Goal: Transaction & Acquisition: Purchase product/service

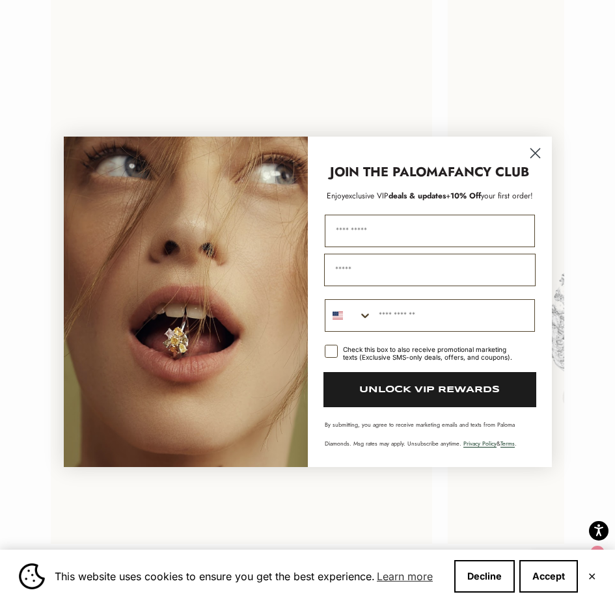
scroll to position [2138, 0]
click at [539, 152] on circle "Close dialog" at bounding box center [534, 152] width 21 height 21
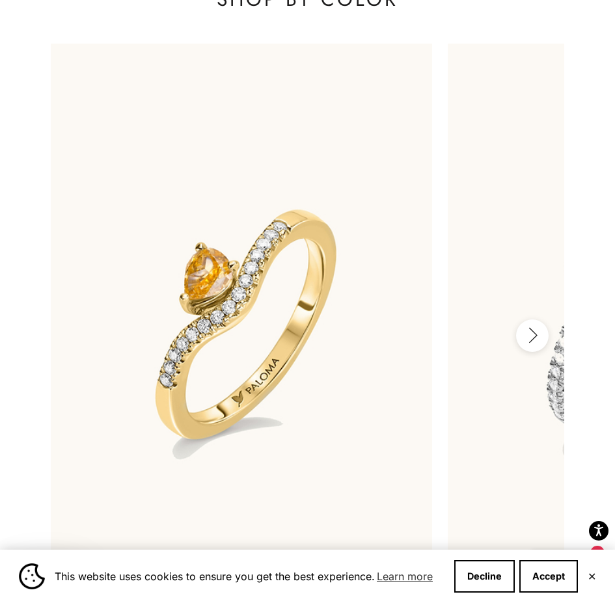
click at [528, 344] on icon "button" at bounding box center [532, 335] width 14 height 16
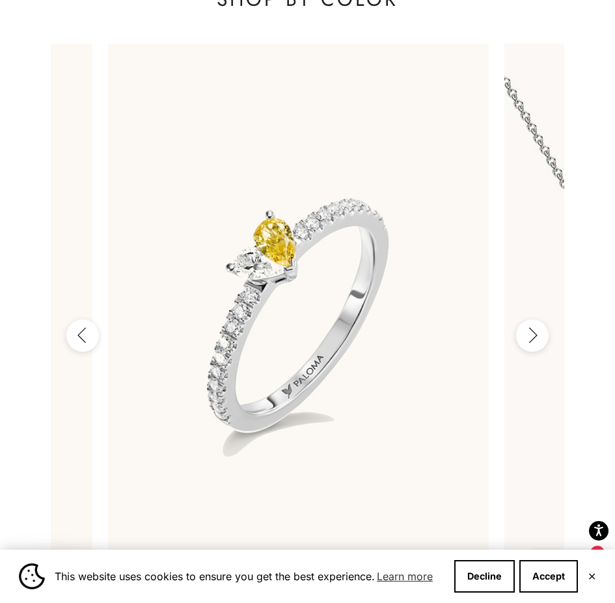
click at [530, 344] on icon "button" at bounding box center [532, 335] width 14 height 16
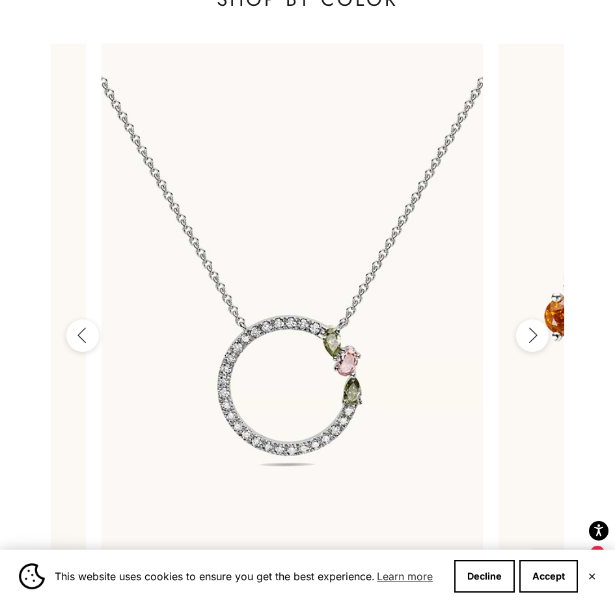
click at [530, 344] on icon "button" at bounding box center [532, 335] width 14 height 16
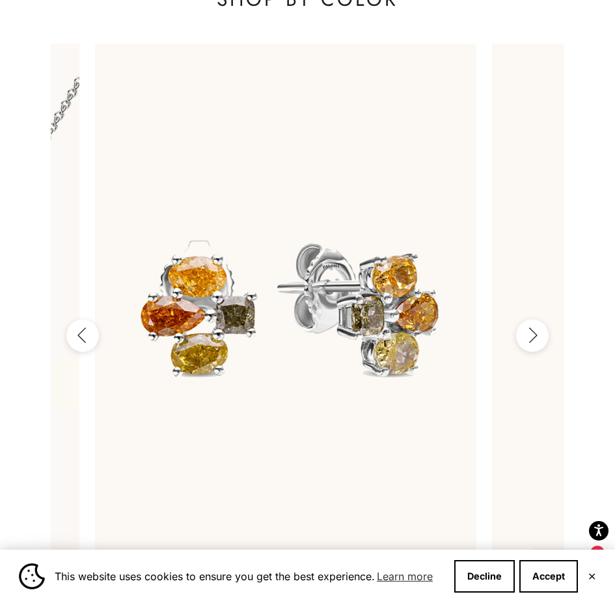
click at [531, 344] on icon "button" at bounding box center [532, 335] width 14 height 16
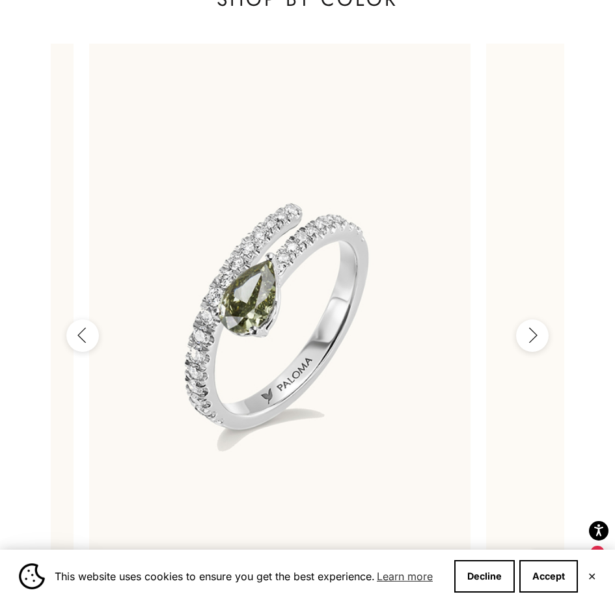
click at [531, 344] on icon "button" at bounding box center [532, 335] width 14 height 16
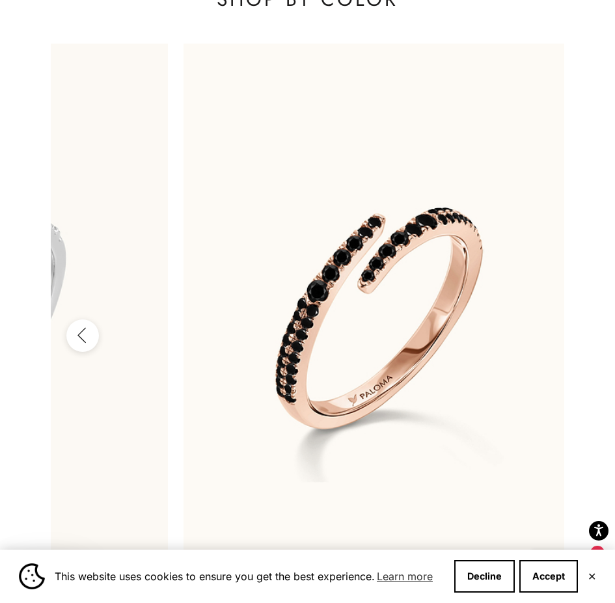
scroll to position [0, 1888]
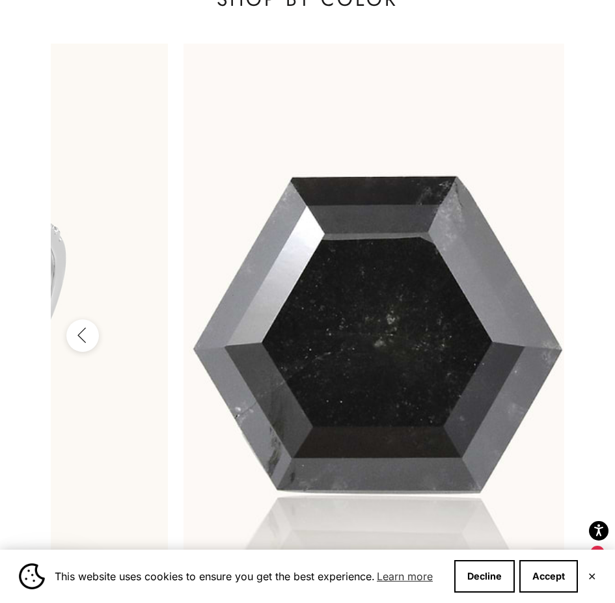
click at [531, 349] on div at bounding box center [374, 320] width 381 height 553
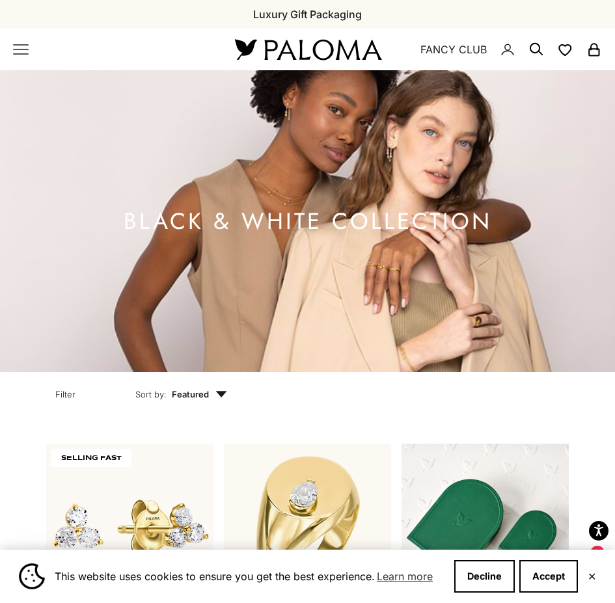
click at [23, 48] on icon "Primary navigation" at bounding box center [21, 50] width 16 height 16
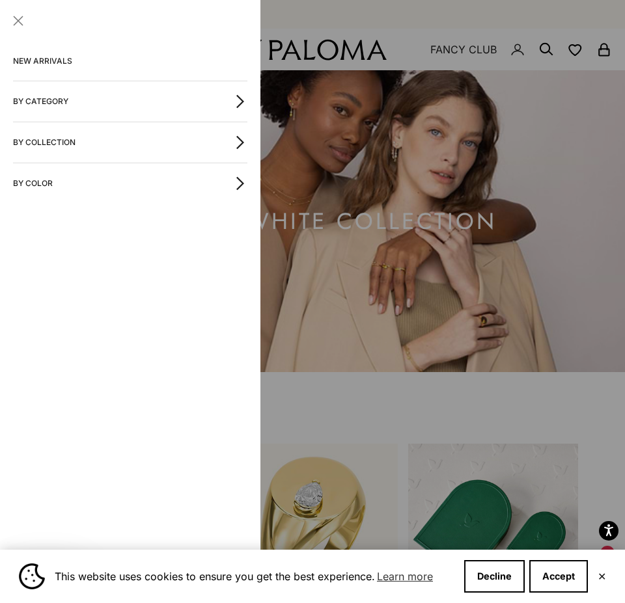
click at [238, 98] on icon "button" at bounding box center [240, 101] width 14 height 14
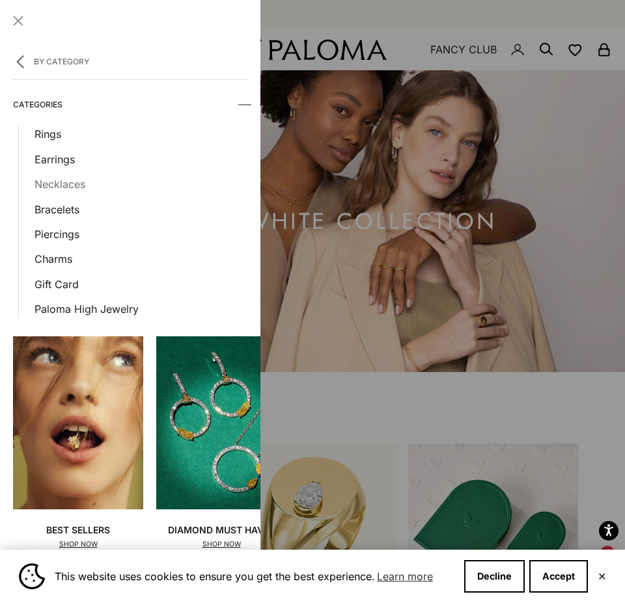
click at [57, 180] on link "Necklaces" at bounding box center [140, 184] width 213 height 17
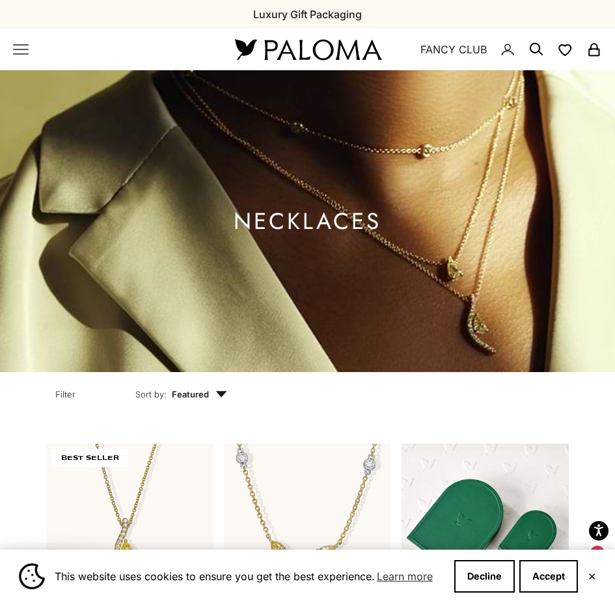
click at [20, 51] on icon "Primary navigation" at bounding box center [21, 50] width 16 height 16
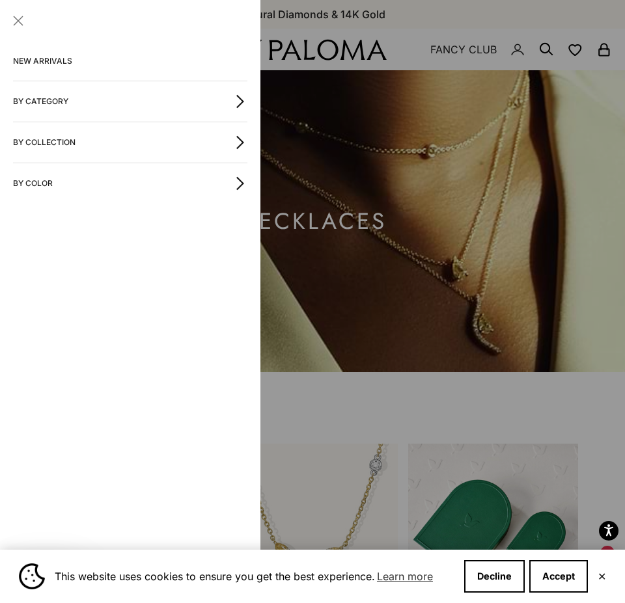
click at [238, 97] on icon "button" at bounding box center [241, 102] width 6 height 12
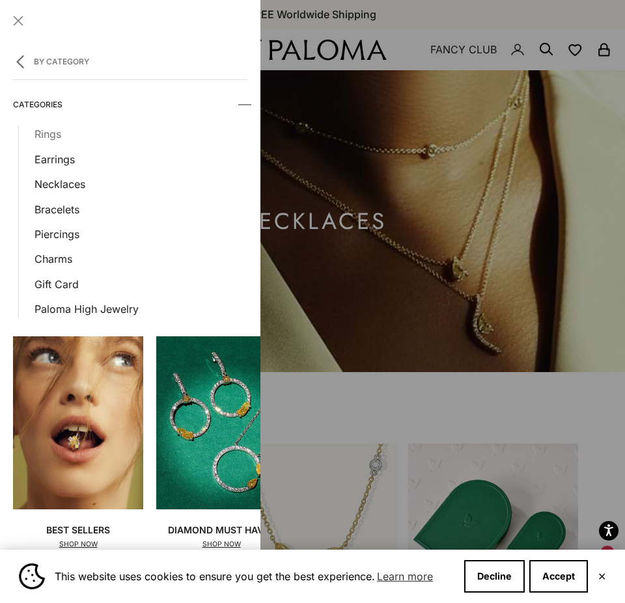
click at [57, 130] on link "Rings" at bounding box center [140, 134] width 213 height 17
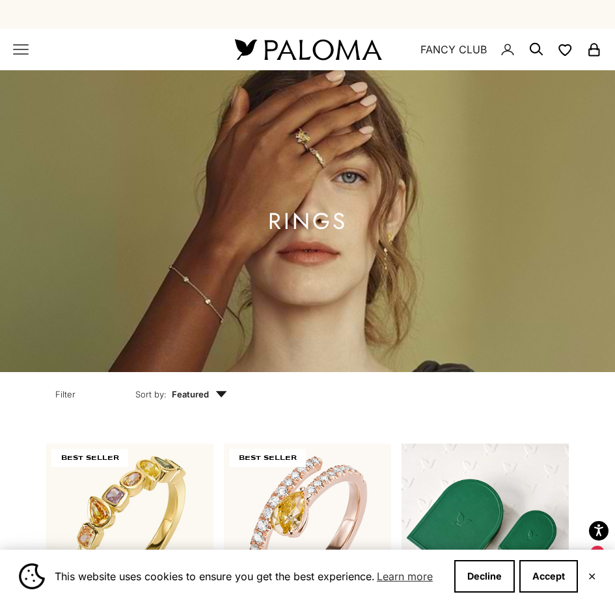
click at [535, 44] on circle "Secondary navigation" at bounding box center [534, 48] width 13 height 13
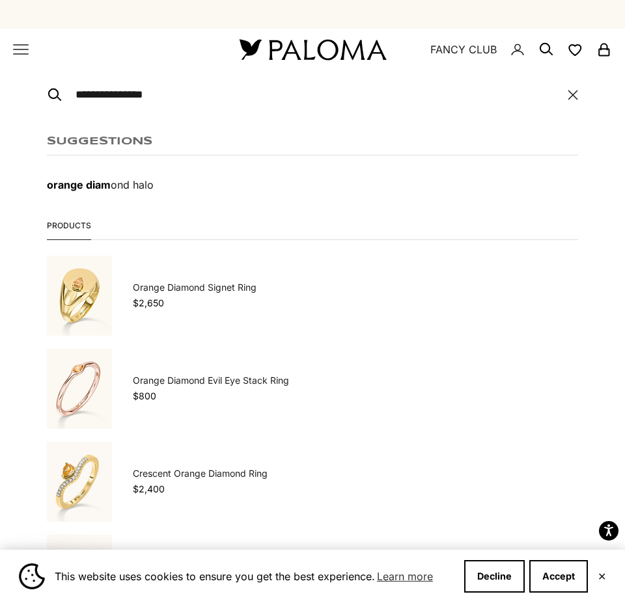
type input "**********"
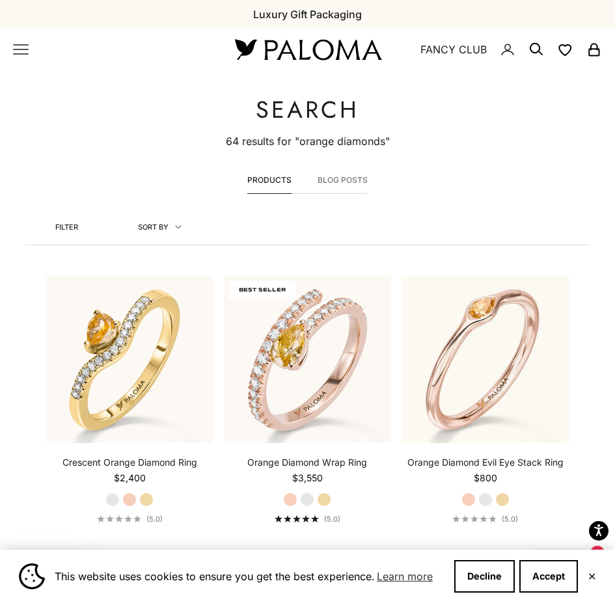
click at [533, 46] on icon "Secondary navigation" at bounding box center [536, 50] width 16 height 16
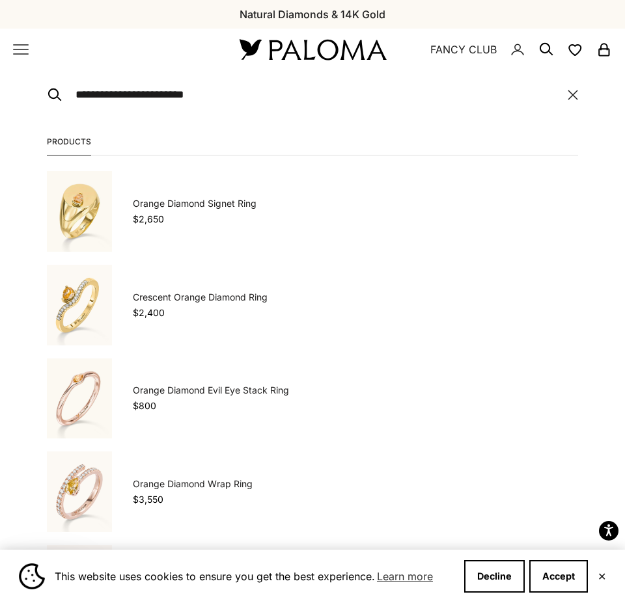
type input "**********"
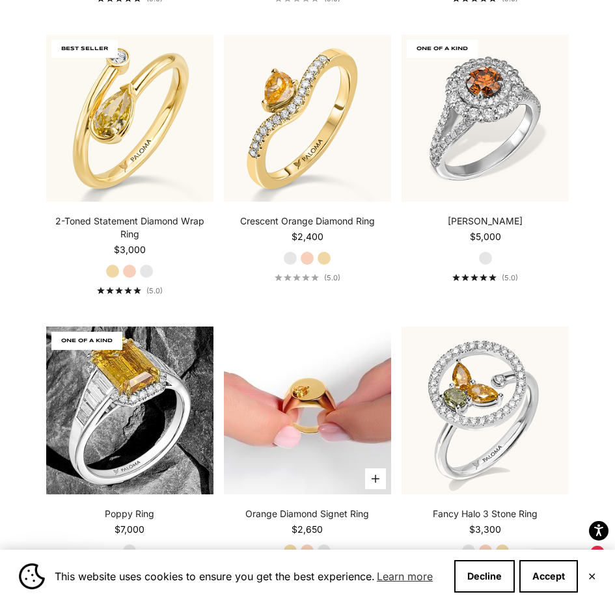
scroll to position [586, 0]
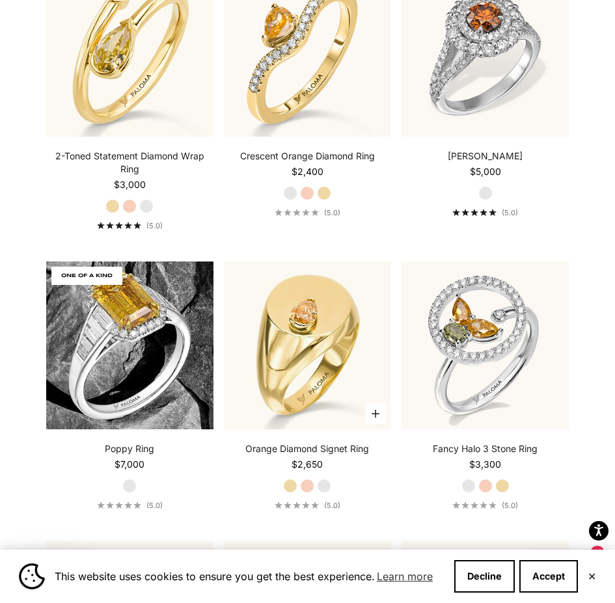
click at [307, 485] on label "Rose Gold" at bounding box center [307, 486] width 14 height 14
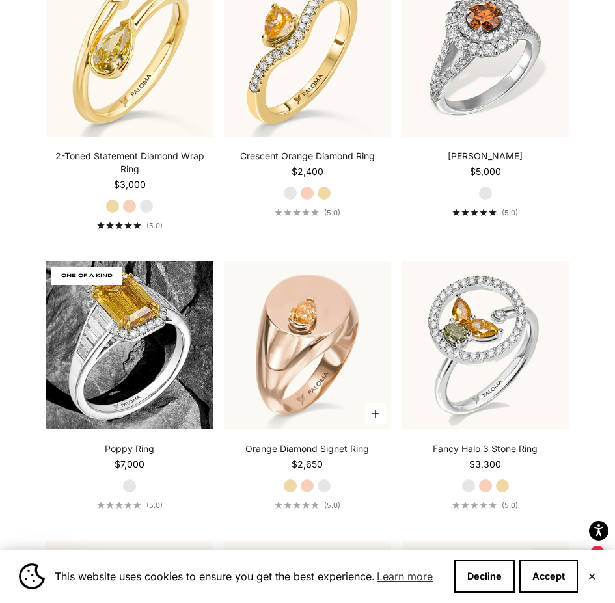
click at [332, 488] on div "Orange Diamond Signet Ring Starting at $2,650 Yellow Gold Rose Gold White Gold …" at bounding box center [307, 477] width 167 height 68
click at [326, 486] on label "White Gold" at bounding box center [324, 486] width 14 height 14
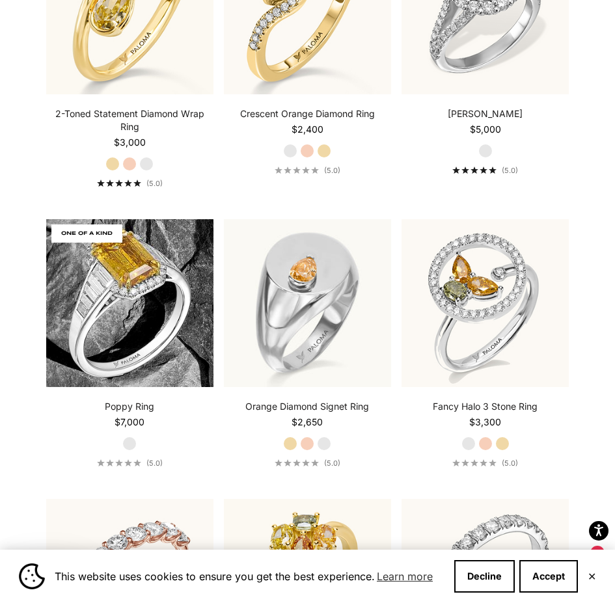
scroll to position [651, 0]
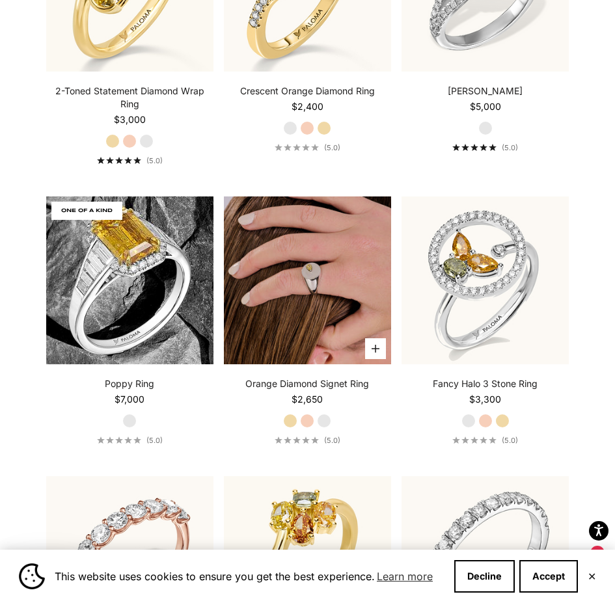
click at [342, 267] on img at bounding box center [307, 280] width 167 height 167
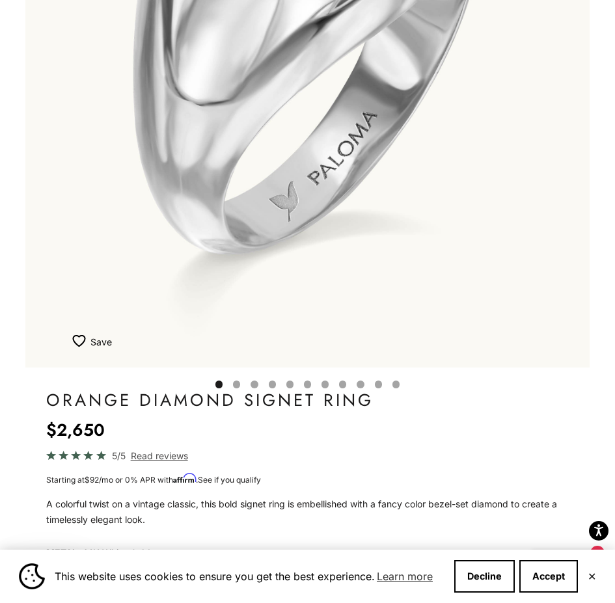
scroll to position [456, 0]
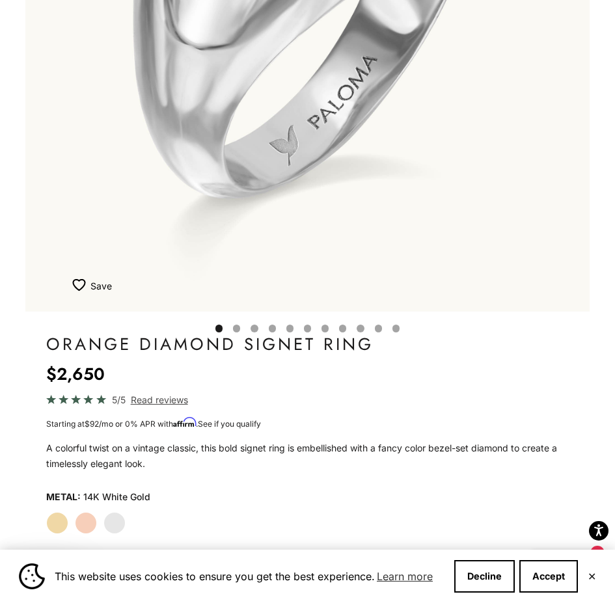
click at [236, 331] on button "Go to item 4" at bounding box center [236, 328] width 7 height 7
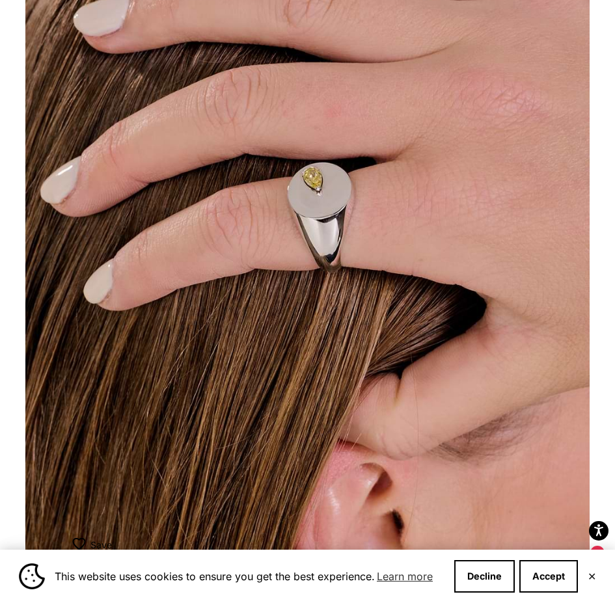
scroll to position [195, 0]
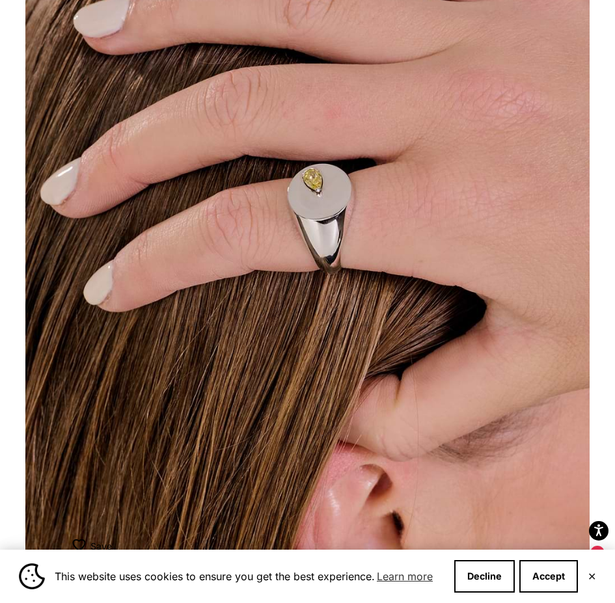
click at [600, 575] on div "This website uses cookies to ensure you get the best experience. Learn more Dec…" at bounding box center [307, 576] width 615 height 53
click at [594, 575] on button "✕" at bounding box center [592, 577] width 8 height 8
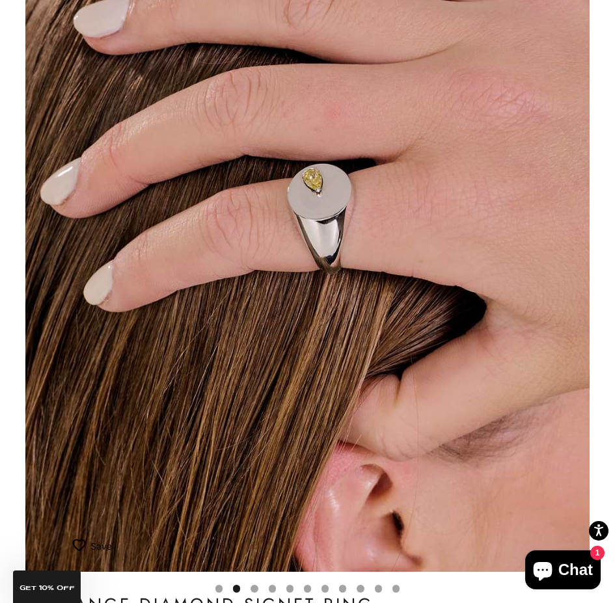
click at [253, 588] on button "Go to item 5" at bounding box center [254, 588] width 7 height 7
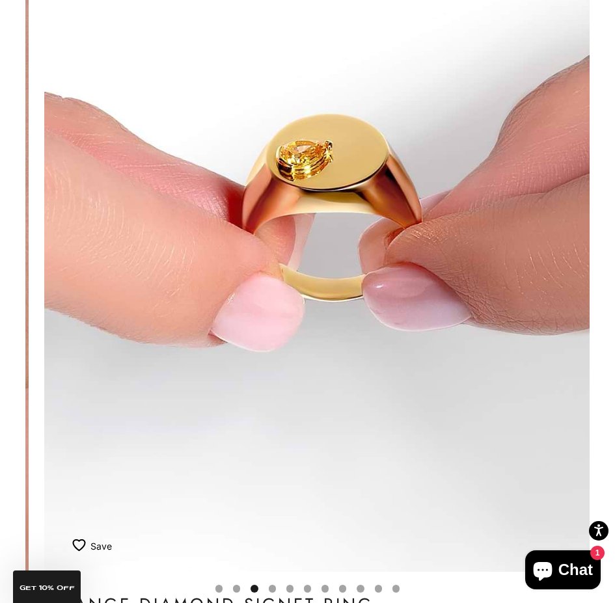
scroll to position [0, 1160]
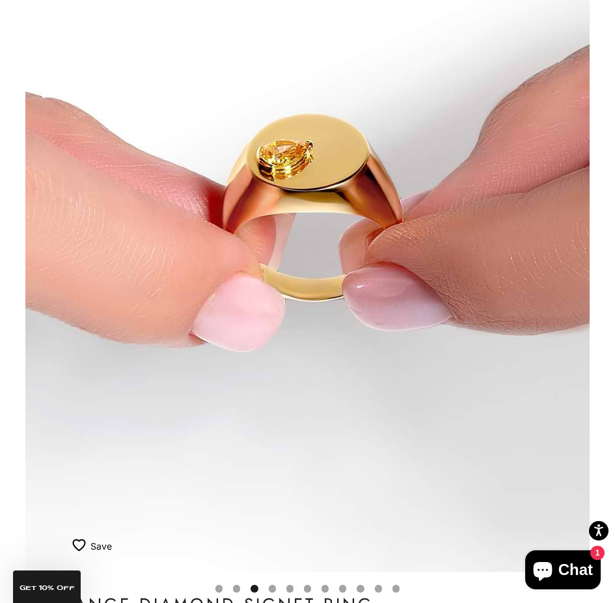
click at [272, 589] on button "Go to item 6" at bounding box center [272, 588] width 7 height 7
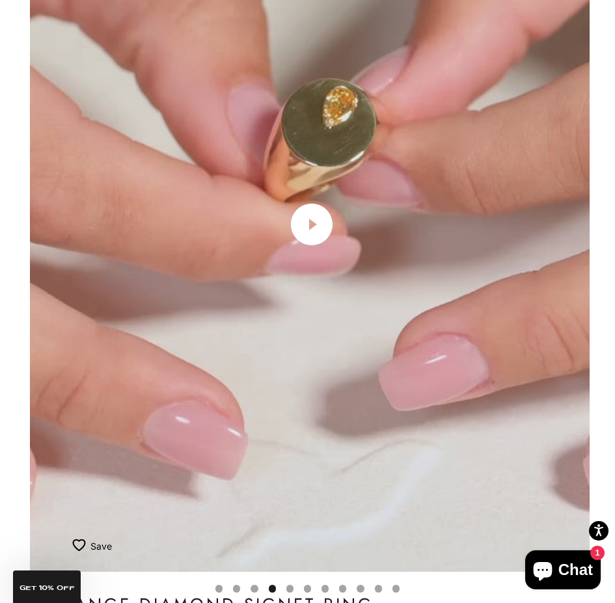
scroll to position [0, 1740]
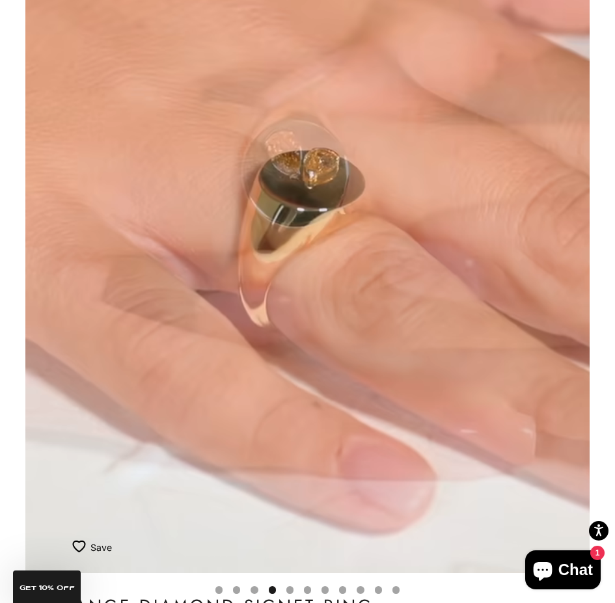
click at [286, 590] on button "Go to item 8" at bounding box center [289, 589] width 7 height 7
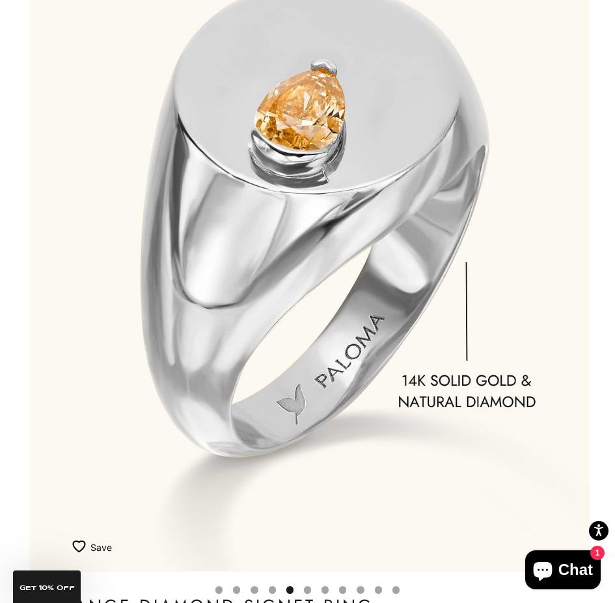
scroll to position [0, 2320]
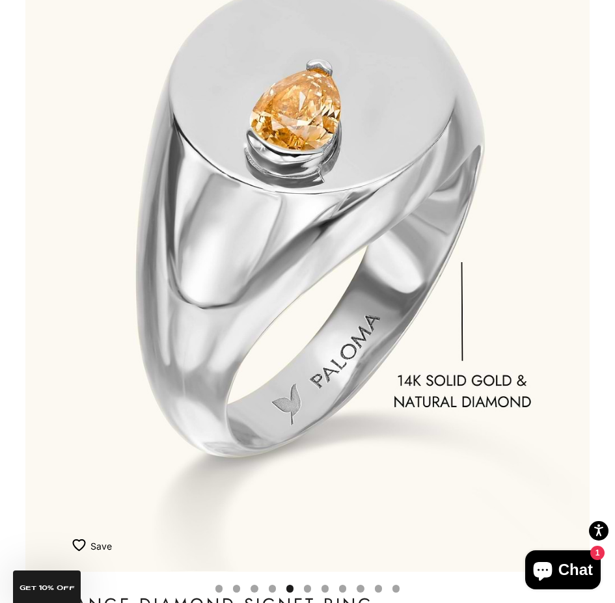
click at [304, 589] on button "Go to item 11" at bounding box center [307, 588] width 7 height 7
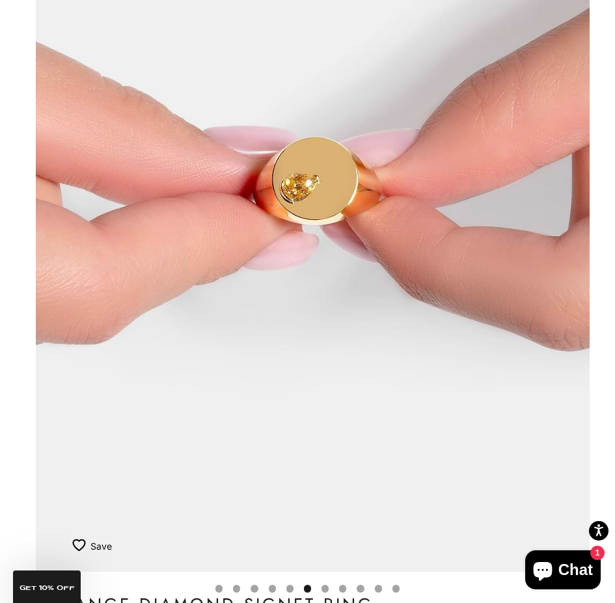
scroll to position [0, 2900]
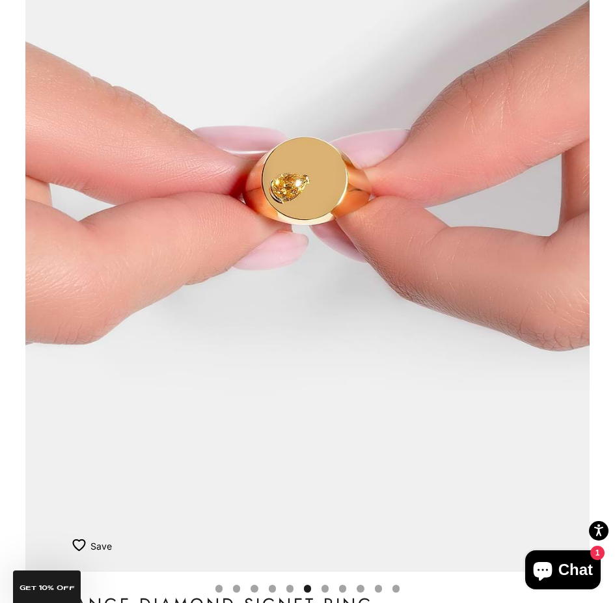
click at [325, 590] on button "Go to item 12" at bounding box center [325, 588] width 7 height 7
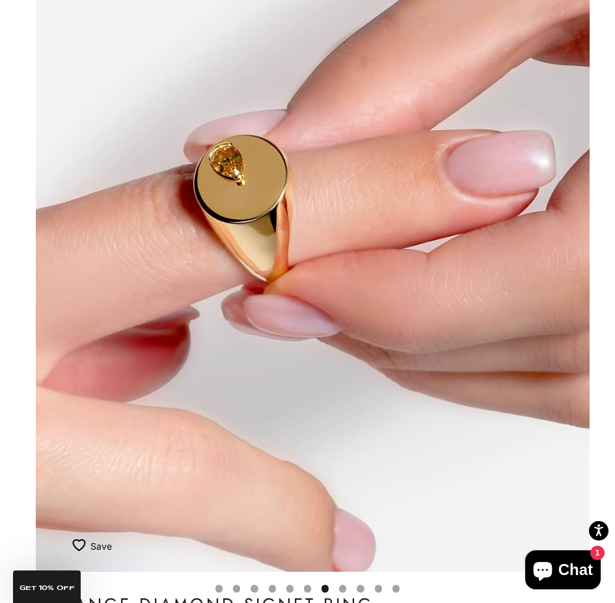
scroll to position [0, 3481]
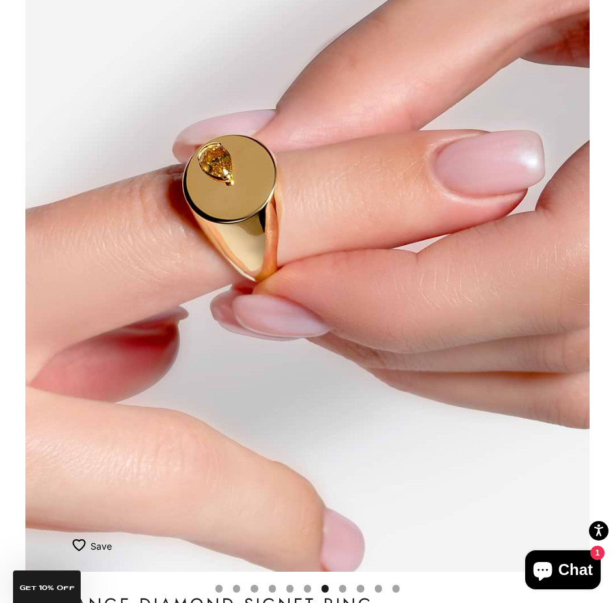
click at [342, 589] on button "Go to item 13" at bounding box center [342, 588] width 7 height 7
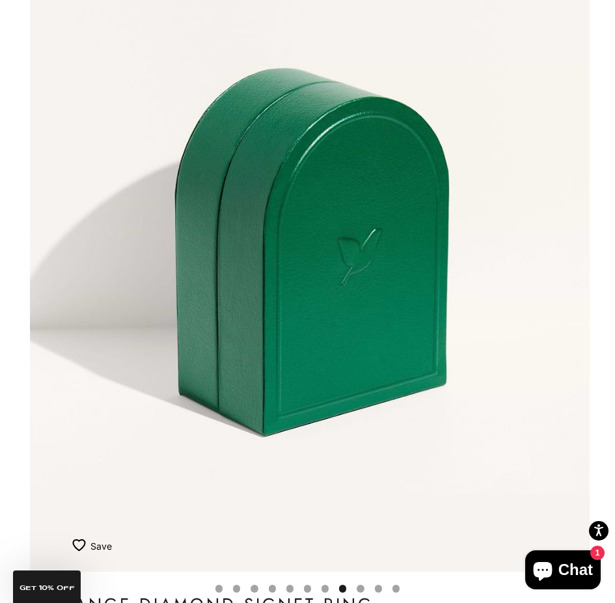
scroll to position [0, 4061]
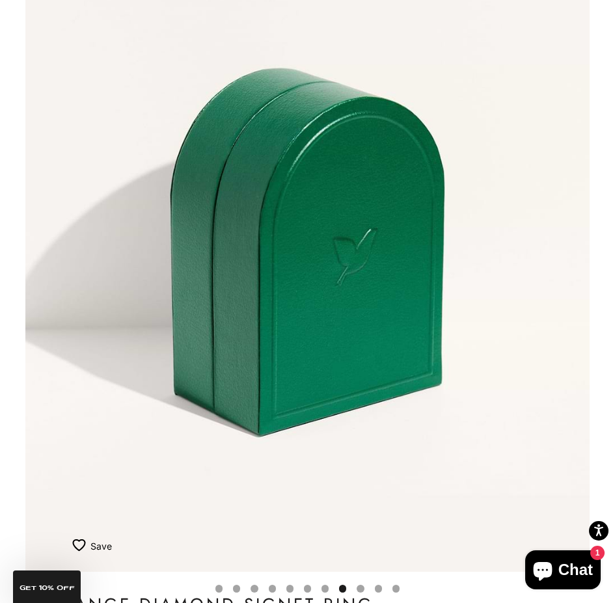
click at [357, 589] on button "Go to item 14" at bounding box center [360, 588] width 7 height 7
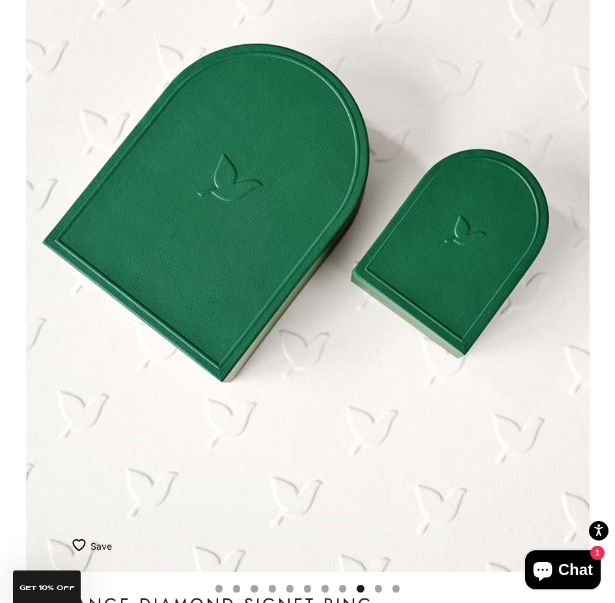
scroll to position [0, 4641]
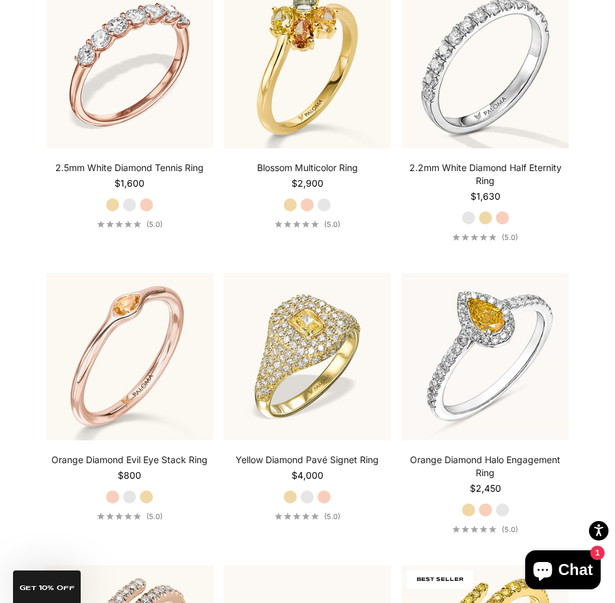
scroll to position [1172, 0]
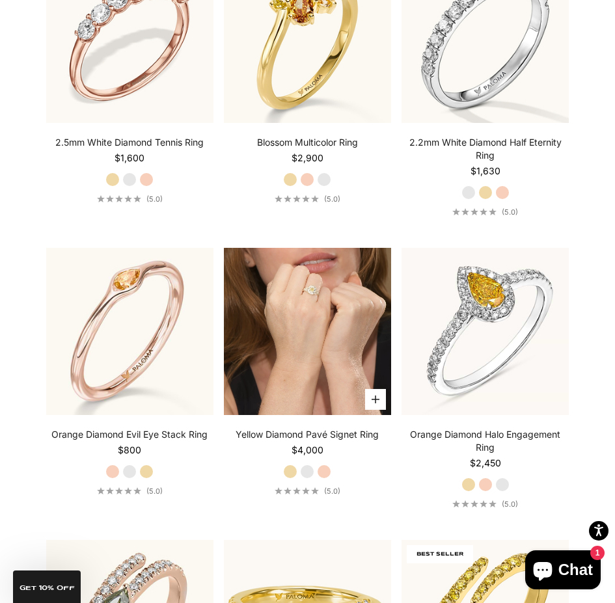
click at [307, 305] on video "#YellowGold\a#WhiteGold\a#RoseGold" at bounding box center [307, 331] width 167 height 167
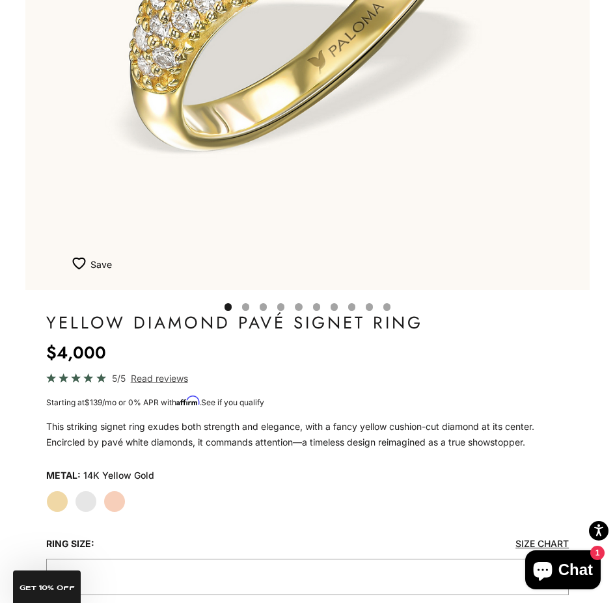
scroll to position [521, 0]
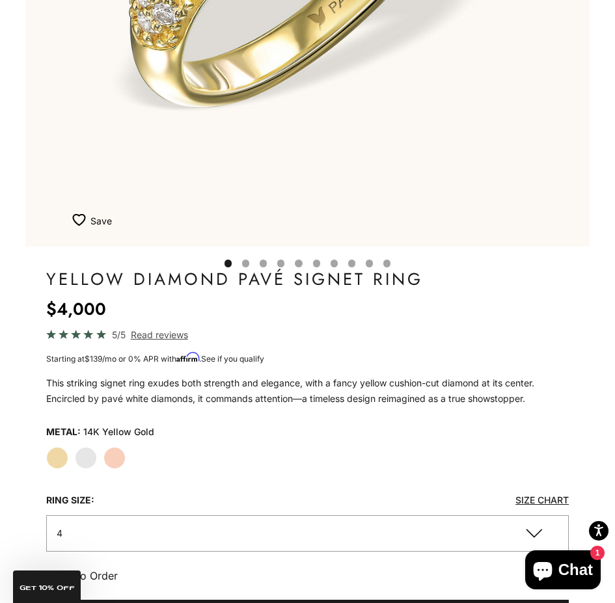
click at [83, 456] on label "White Gold" at bounding box center [86, 458] width 22 height 22
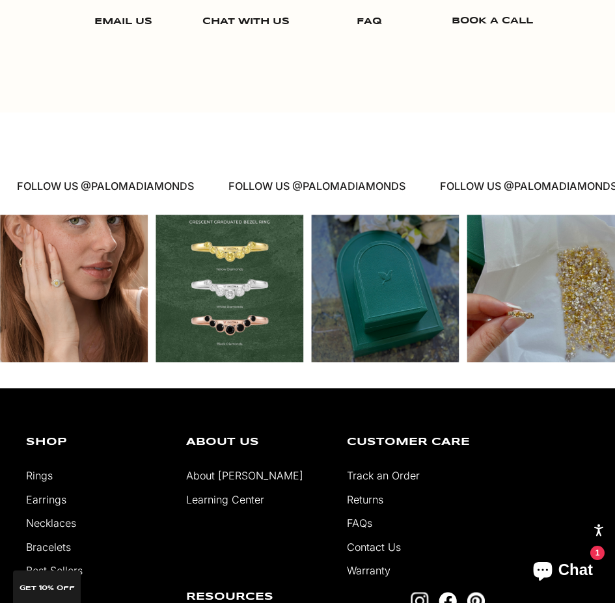
scroll to position [2668, 0]
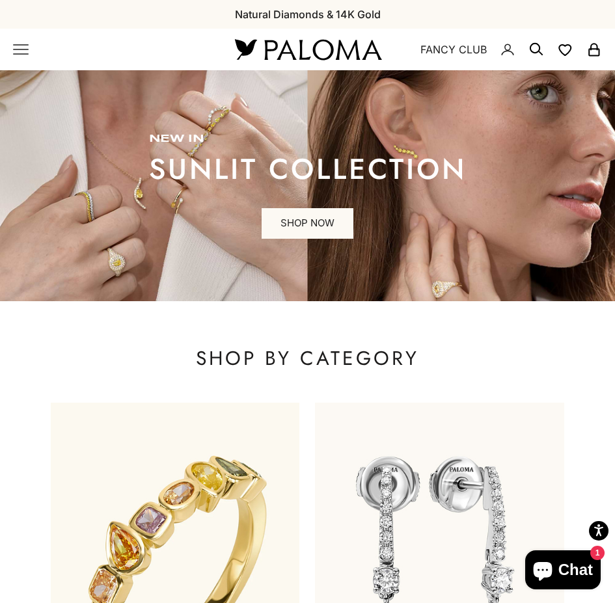
click at [537, 49] on icon "Secondary navigation" at bounding box center [536, 50] width 16 height 16
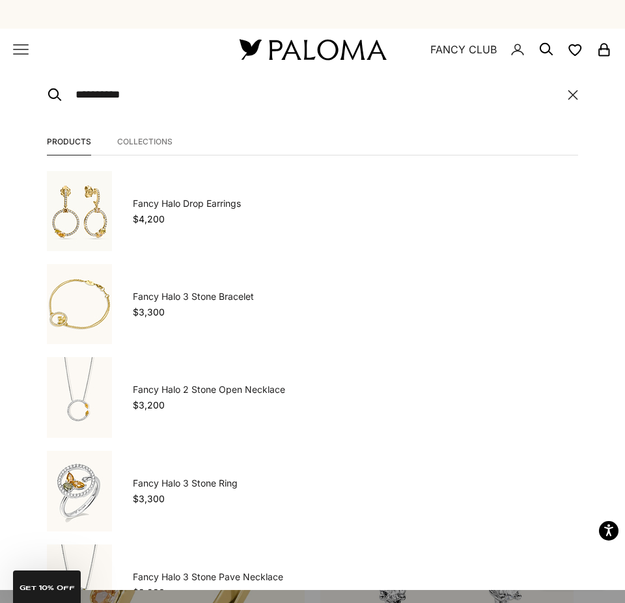
type input "**********"
click at [212, 201] on link "Fancy Halo Drop Earrings" at bounding box center [187, 203] width 108 height 13
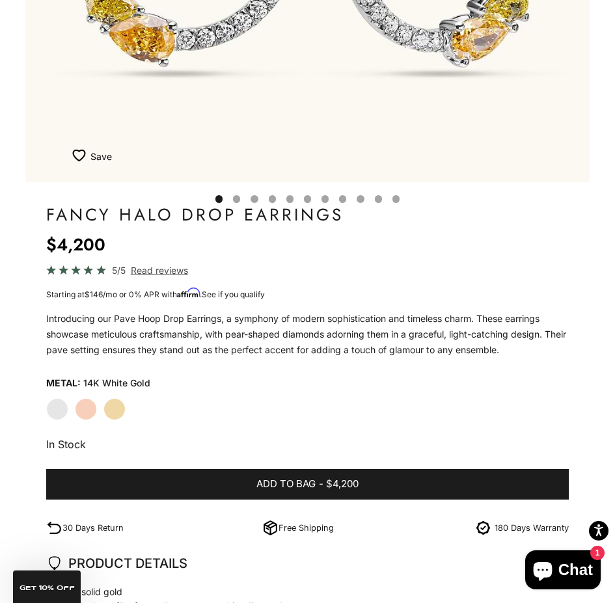
scroll to position [586, 0]
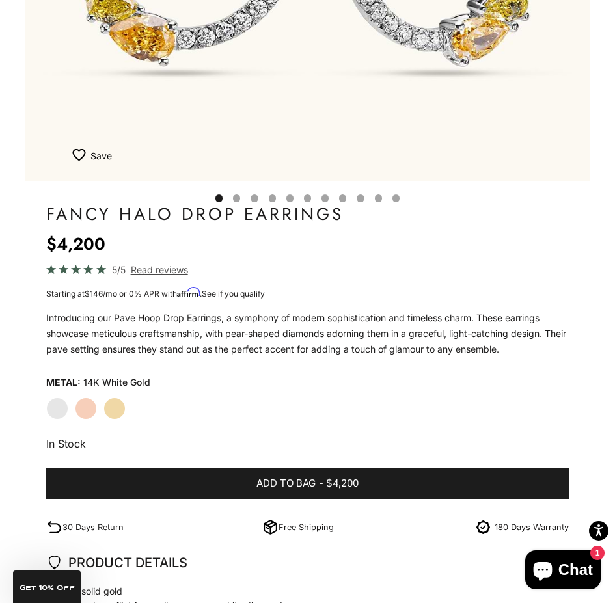
click at [87, 413] on label "Rose Gold" at bounding box center [86, 409] width 22 height 22
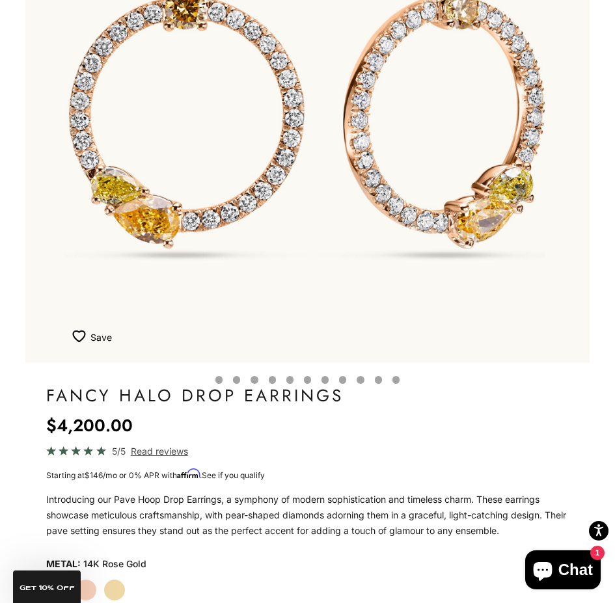
scroll to position [456, 0]
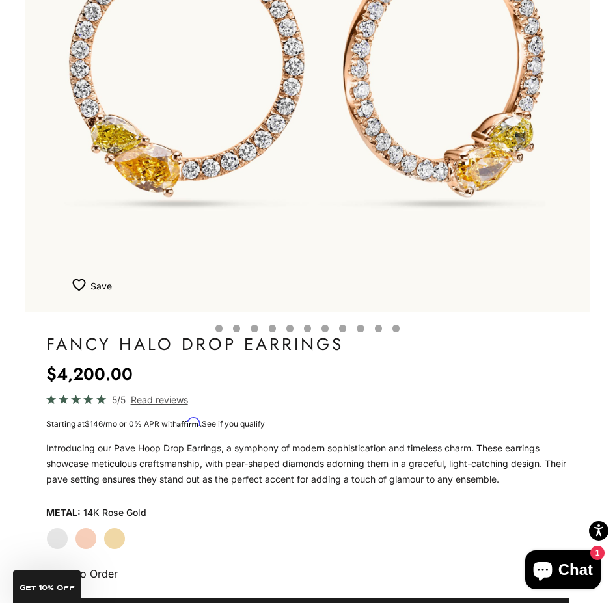
click at [113, 544] on label "Yellow Gold" at bounding box center [114, 539] width 22 height 22
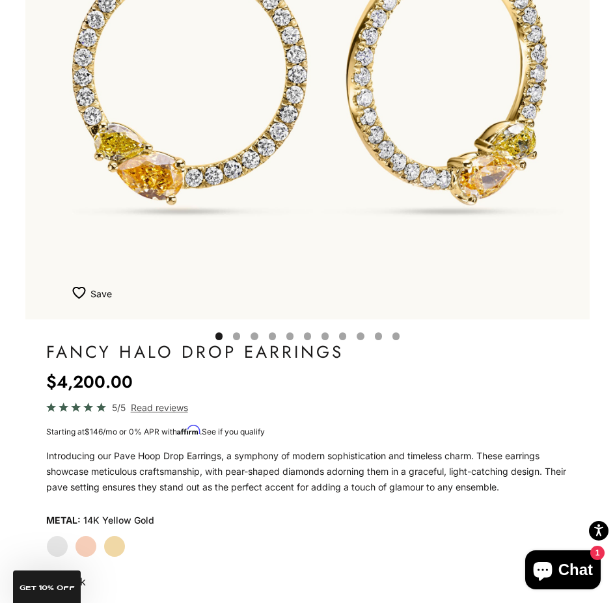
scroll to position [456, 0]
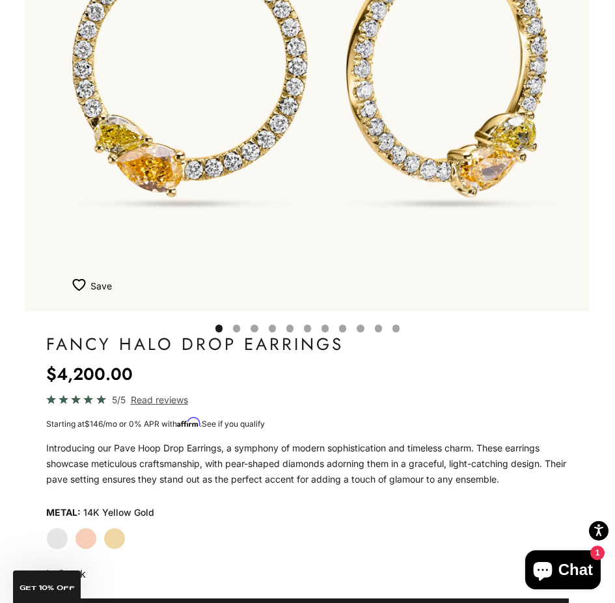
click at [51, 542] on label "White Gold" at bounding box center [57, 539] width 22 height 22
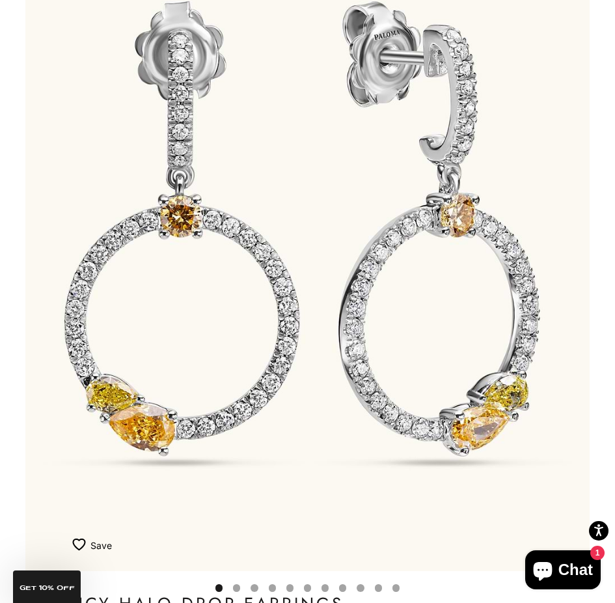
scroll to position [195, 0]
